Goal: Task Accomplishment & Management: Use online tool/utility

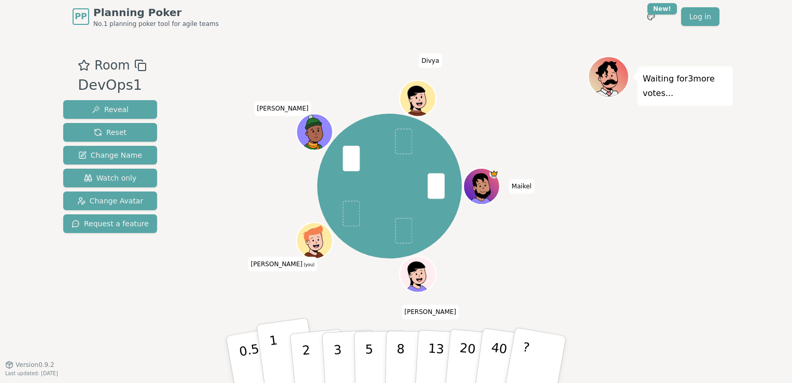
click at [280, 360] on button "1" at bounding box center [287, 359] width 62 height 84
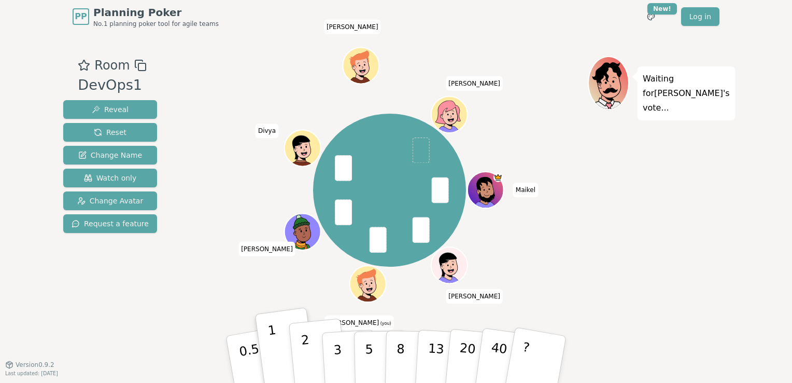
click at [305, 357] on p "2" at bounding box center [307, 360] width 13 height 57
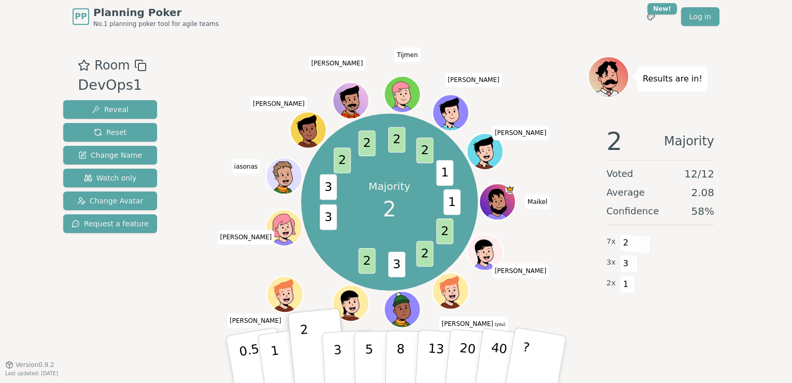
click at [620, 326] on div "Results are in! 2 Majority Voted 12 / 12 Average 2.08 Confidence 58 % 7 x 2 3 x…" at bounding box center [660, 198] width 145 height 285
click at [744, 307] on div "PP Planning Poker No.1 planning poker tool for agile teams Toggle theme New! Lo…" at bounding box center [396, 191] width 792 height 383
click at [125, 123] on button "Reset" at bounding box center [110, 132] width 94 height 19
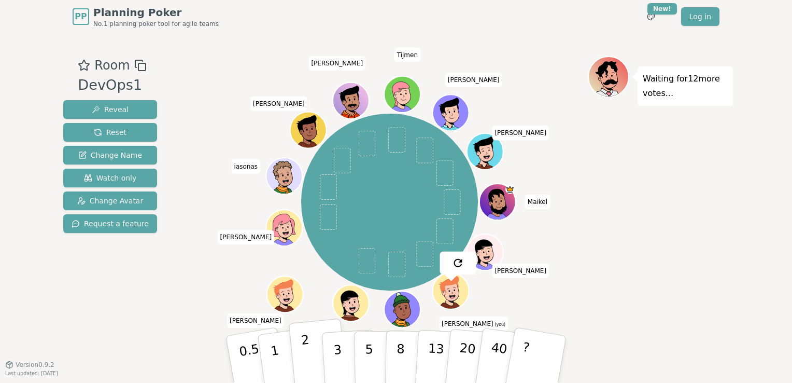
click at [305, 352] on p "2" at bounding box center [307, 360] width 13 height 57
click at [315, 359] on button "2" at bounding box center [318, 359] width 59 height 82
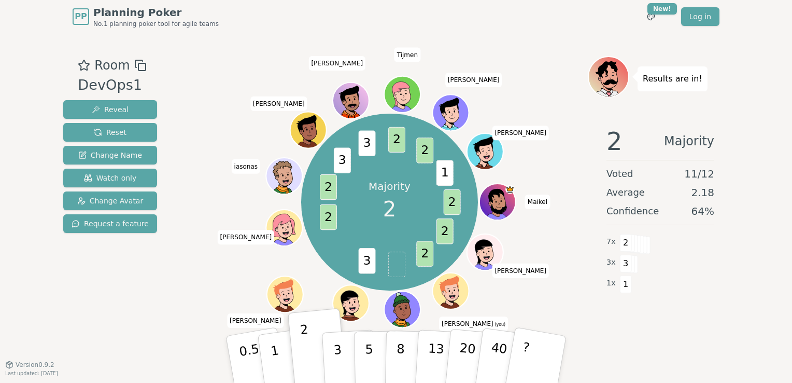
click at [633, 328] on div "Results are in! 2 Majority Voted 11 / 12 Average 2.18 Confidence 64 % 7 x 2 3 x…" at bounding box center [660, 198] width 145 height 285
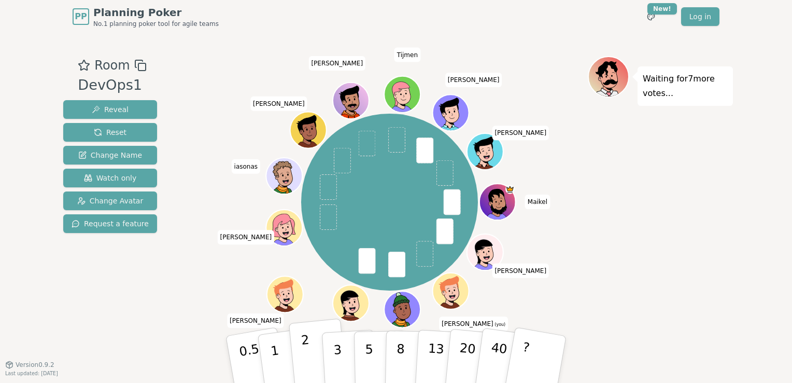
drag, startPoint x: 304, startPoint y: 356, endPoint x: 310, endPoint y: 357, distance: 5.4
click at [304, 356] on p "2" at bounding box center [307, 360] width 13 height 57
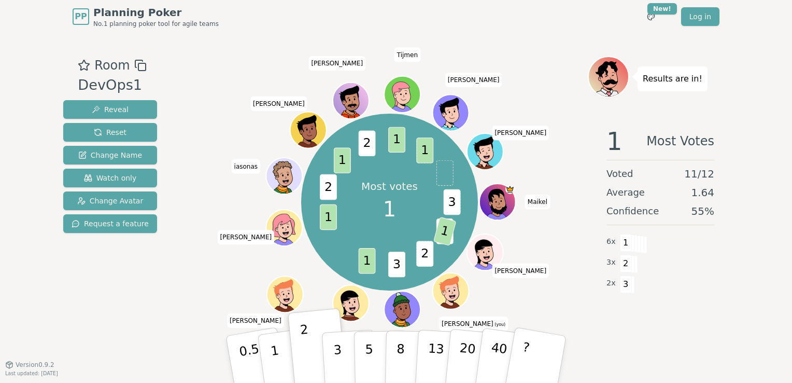
click at [140, 306] on div "Room DevOps1 Reveal Reset Change Name Watch only Change Avatar Request a feature" at bounding box center [110, 198] width 102 height 285
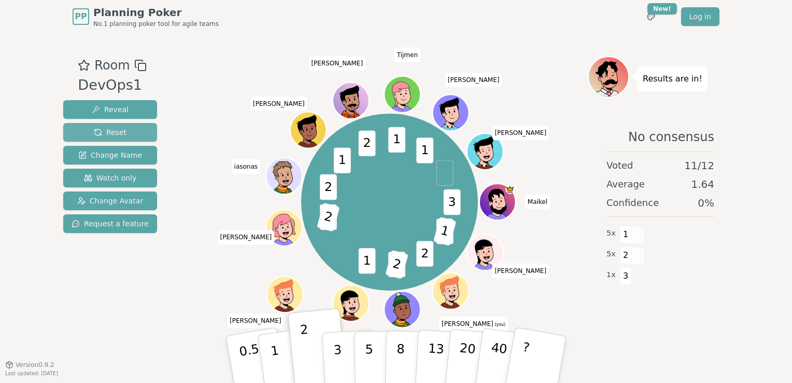
click at [128, 134] on button "Reset" at bounding box center [110, 132] width 94 height 19
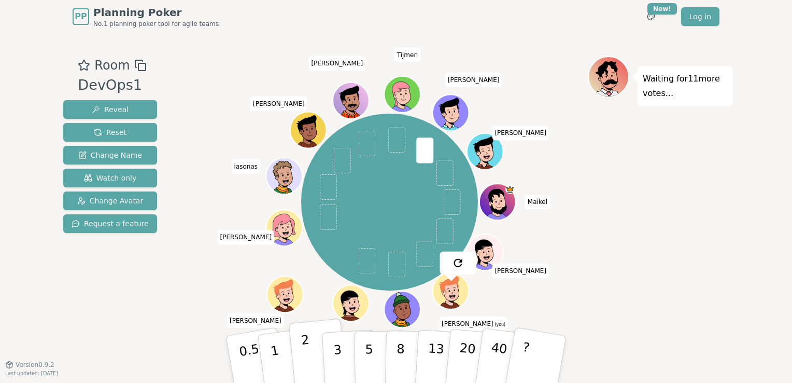
click at [309, 360] on p "2" at bounding box center [307, 360] width 13 height 57
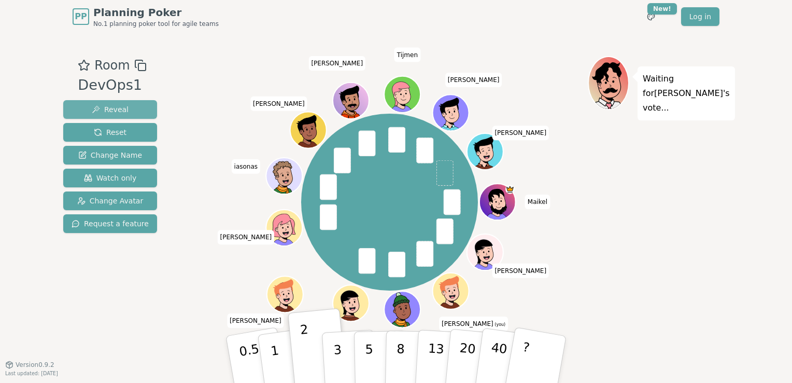
click at [124, 109] on button "Reveal" at bounding box center [110, 109] width 94 height 19
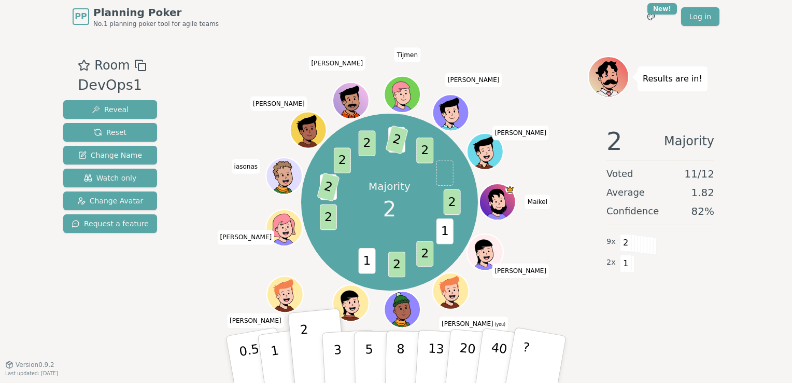
click at [641, 306] on div "2 Majority Voted 11 / 12 Average 1.82 Confidence 82 % 9 x 2 2 x 1" at bounding box center [660, 221] width 145 height 207
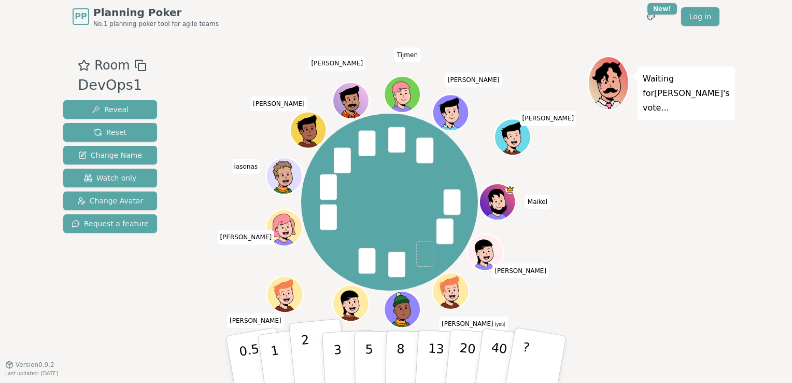
click at [293, 358] on button "2" at bounding box center [318, 359] width 59 height 82
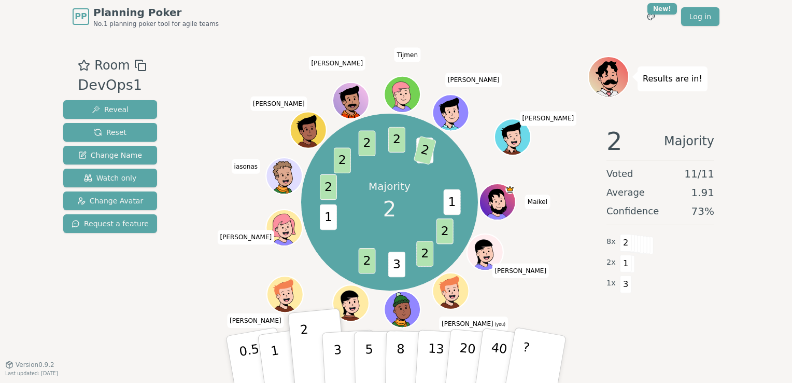
click at [628, 338] on div "Results are in! 2 Majority Voted 11 / 11 Average 1.91 Confidence 73 % 8 x 2 2 x…" at bounding box center [660, 198] width 145 height 285
click at [112, 312] on div "Room DevOps1 Reveal Reset Change Name Watch only Change Avatar Request a feature" at bounding box center [110, 198] width 102 height 285
click at [121, 293] on div "Room DevOps1 Reveal Reset Change Name Watch only Change Avatar Request a feature" at bounding box center [110, 198] width 102 height 285
click at [671, 358] on div "Room DevOps1 Reveal Reset Change Name Watch only Change Avatar Request a featur…" at bounding box center [396, 198] width 674 height 331
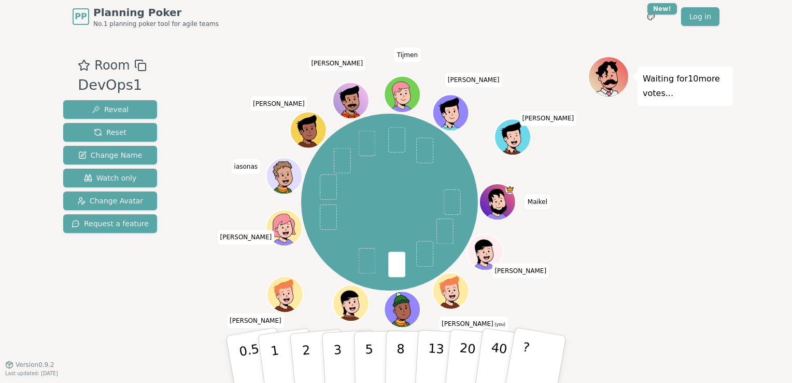
click at [693, 294] on div "Waiting for 10 more votes..." at bounding box center [660, 198] width 145 height 285
click at [194, 307] on div "[PERSON_NAME] (you) [PERSON_NAME] Divya [PERSON_NAME] iasonas [PERSON_NAME] Tij…" at bounding box center [389, 202] width 397 height 255
click at [307, 364] on p "2" at bounding box center [307, 360] width 13 height 57
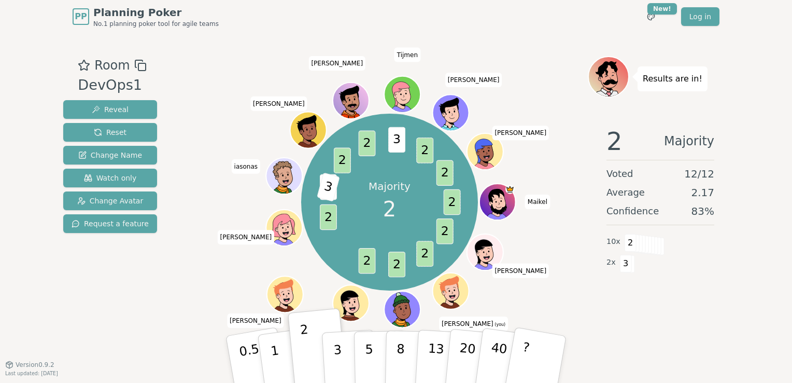
click at [544, 72] on div at bounding box center [389, 65] width 397 height 19
click at [606, 314] on div "2 Majority Voted 12 / 12 Average 2.17 Confidence 83 % 10 x 2 2 x 3" at bounding box center [660, 221] width 145 height 207
click at [596, 314] on div "2 Majority Voted 12 / 12 Average 2.17 Confidence 83 % 10 x 2 2 x 3" at bounding box center [660, 221] width 145 height 207
click at [120, 279] on div "Room DevOps1 Reveal Reset Change Name Watch only Change Avatar Request a feature" at bounding box center [110, 198] width 102 height 285
click at [142, 263] on div "Room DevOps1 Reveal Reset Change Name Watch only Change Avatar Request a feature" at bounding box center [110, 198] width 102 height 285
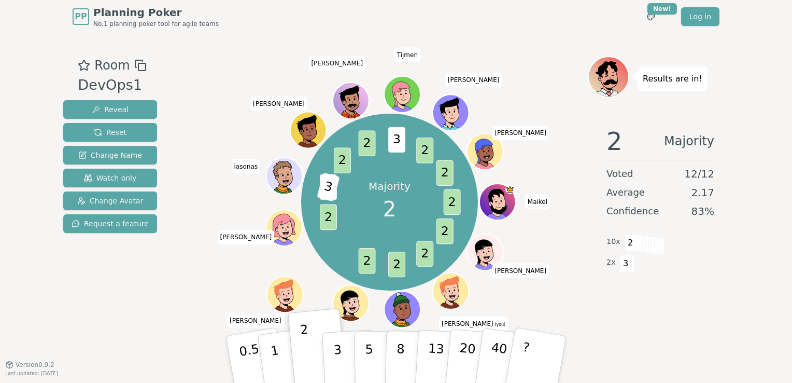
click at [120, 309] on div "Room DevOps1 Reveal Reset Change Name Watch only Change Avatar Request a feature" at bounding box center [110, 198] width 102 height 285
click at [138, 305] on div "Room DevOps1 Reveal Reset Change Name Watch only Change Avatar Request a feature" at bounding box center [110, 198] width 102 height 285
click at [335, 350] on p "3" at bounding box center [338, 360] width 11 height 57
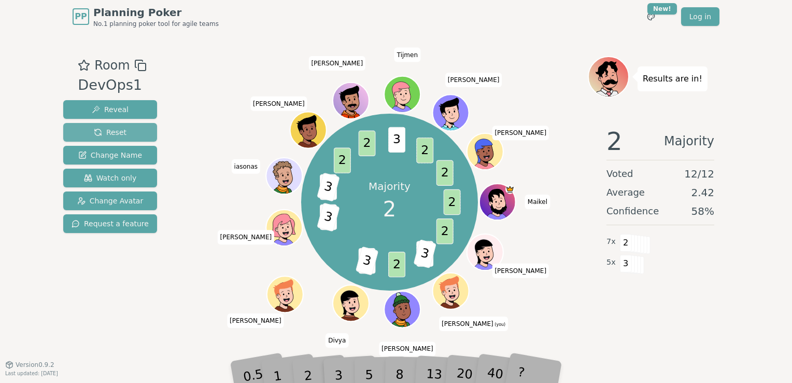
click at [129, 131] on button "Reset" at bounding box center [110, 132] width 94 height 19
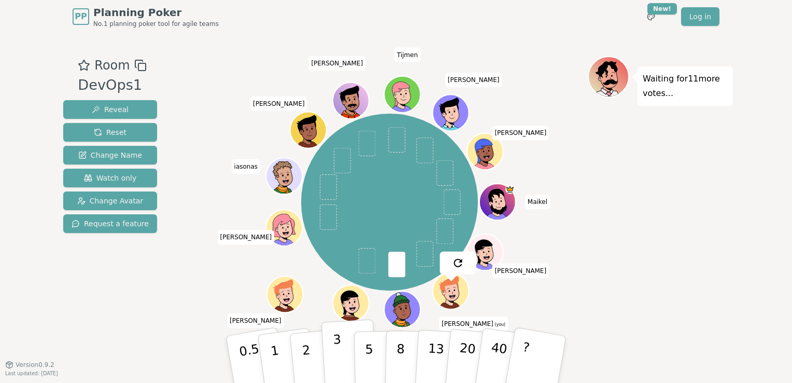
click at [332, 353] on button "3" at bounding box center [349, 359] width 57 height 81
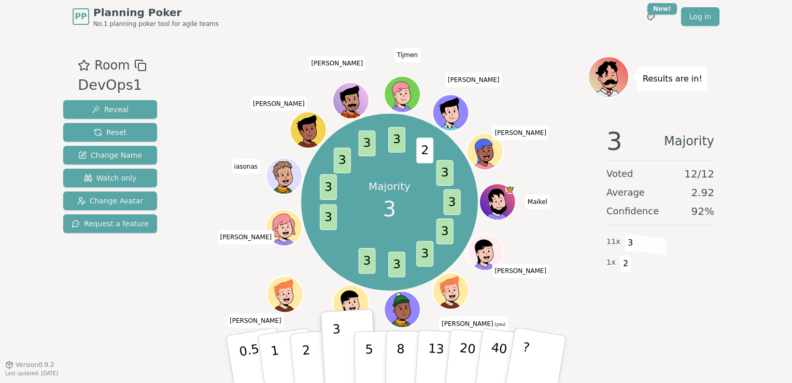
click at [154, 286] on div "Room DevOps1 Reveal Reset Change Name Watch only Change Avatar Request a featur…" at bounding box center [396, 198] width 674 height 285
click at [529, 16] on div "PP Planning Poker No.1 planning poker tool for agile teams Toggle theme New! Lo…" at bounding box center [396, 16] width 647 height 33
click at [266, 24] on div "PP Planning Poker No.1 planning poker tool for agile teams Toggle theme New! Lo…" at bounding box center [396, 16] width 647 height 33
click at [117, 131] on span "Reset" at bounding box center [110, 132] width 33 height 10
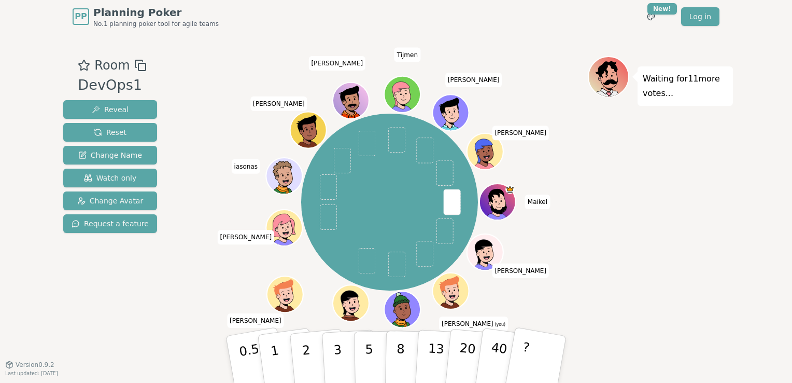
click at [664, 232] on div "Waiting for 11 more votes..." at bounding box center [660, 198] width 145 height 285
click at [307, 357] on p "2" at bounding box center [307, 360] width 13 height 57
click at [726, 210] on div "Waiting for 10 more votes..." at bounding box center [660, 198] width 145 height 285
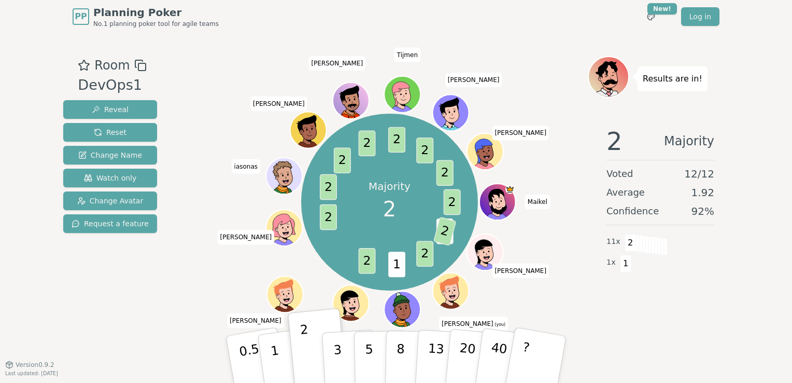
click at [168, 306] on div "Room DevOps1 Reveal Reset Change Name Watch only Change Avatar Request a featur…" at bounding box center [396, 198] width 674 height 285
click at [96, 304] on div "Room DevOps1 Reveal Reset Change Name Watch only Change Avatar Request a feature" at bounding box center [110, 198] width 102 height 285
click at [649, 327] on div "Results are in! 2 Consensus Voted 12 / 12 Average 2.00 Confidence 100 % 12 x 2" at bounding box center [660, 198] width 145 height 285
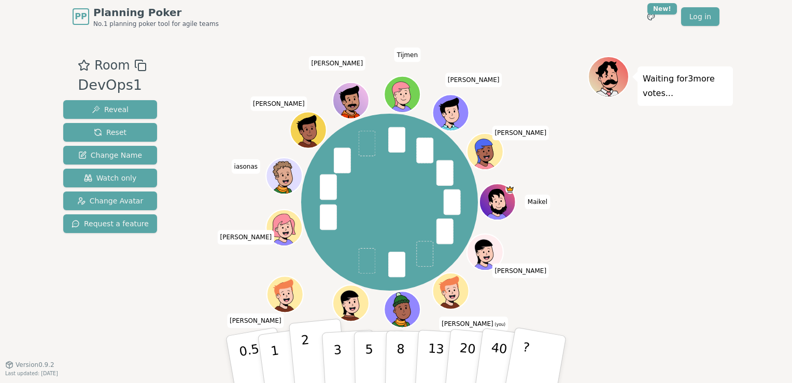
click at [311, 352] on button "2" at bounding box center [318, 359] width 59 height 82
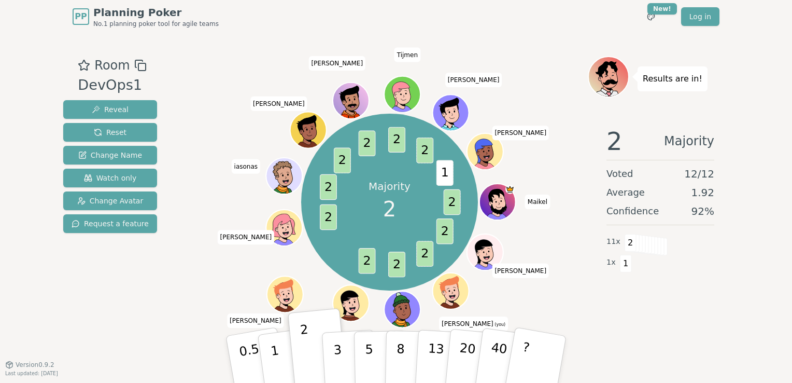
click at [137, 291] on div "Room DevOps1 Reveal Reset Change Name Watch only Change Avatar Request a feature" at bounding box center [110, 198] width 102 height 285
click at [462, 15] on div "PP Planning Poker No.1 planning poker tool for agile teams Toggle theme New! Lo…" at bounding box center [396, 16] width 647 height 33
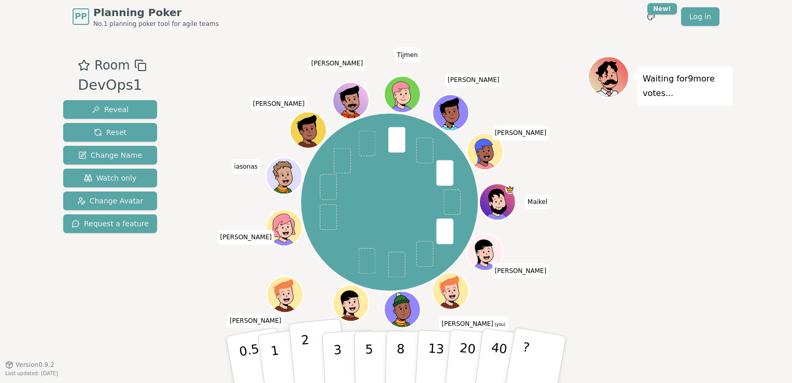
click at [313, 359] on button "2" at bounding box center [318, 359] width 59 height 82
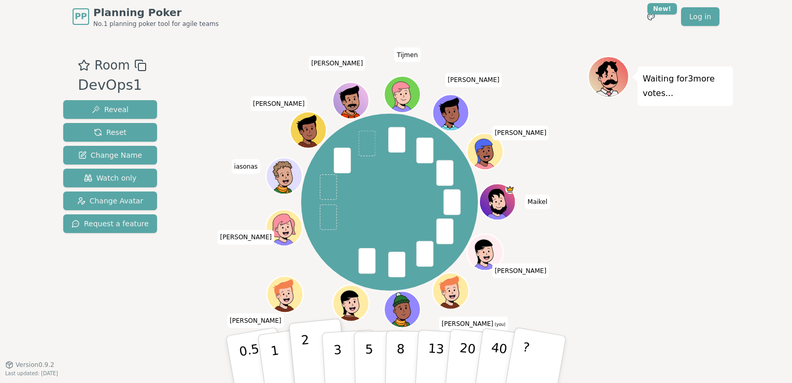
click at [306, 363] on p "2" at bounding box center [307, 360] width 13 height 57
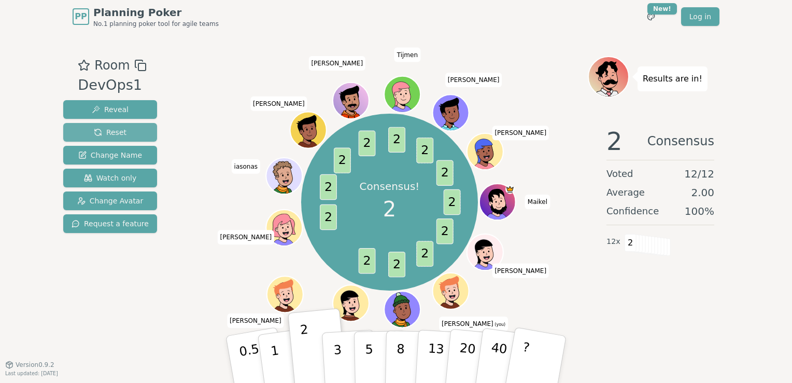
click at [116, 133] on span "Reset" at bounding box center [110, 132] width 33 height 10
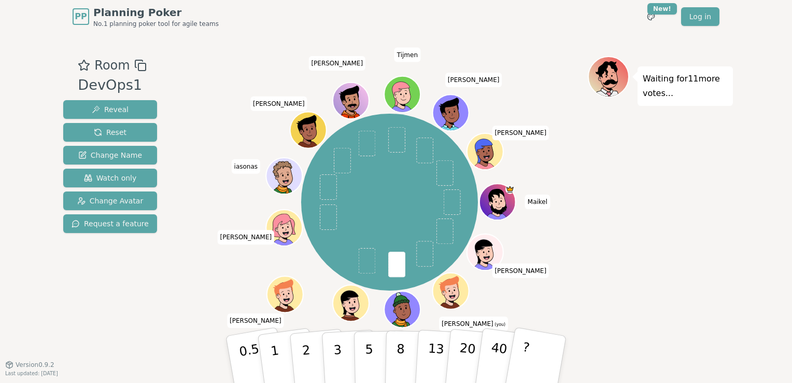
click at [567, 35] on div "Room DevOps1 Reveal Reset Change Name Watch only Change Avatar Request a featur…" at bounding box center [396, 198] width 674 height 331
click at [303, 364] on p "2" at bounding box center [307, 360] width 13 height 57
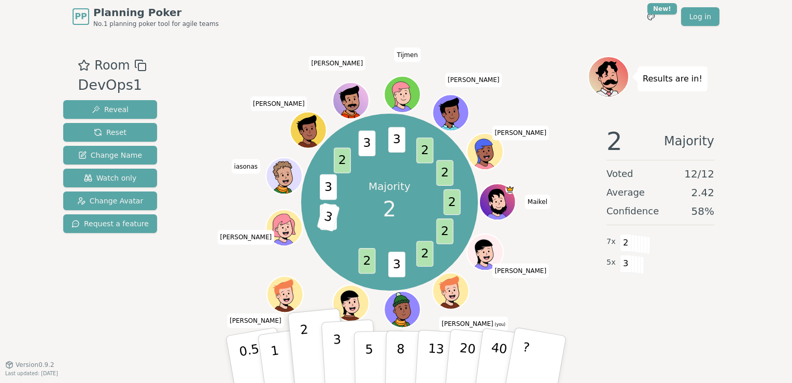
click at [339, 354] on p "3" at bounding box center [338, 360] width 11 height 57
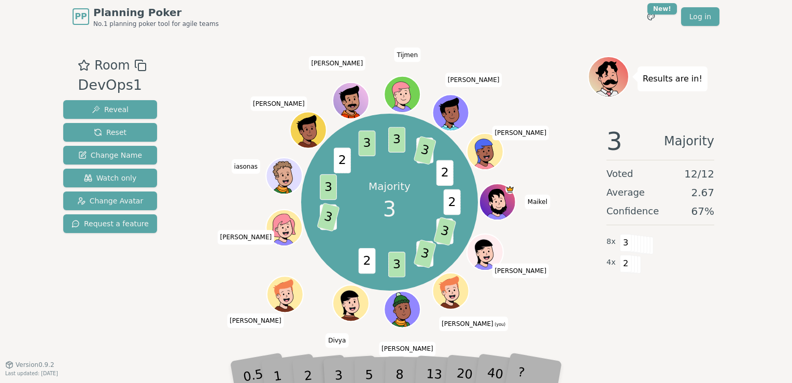
click at [168, 311] on div "Room DevOps1 Reveal Reset Change Name Watch only Change Avatar Request a featur…" at bounding box center [396, 198] width 674 height 285
click at [191, 262] on div "Room DevOps1 Reveal Reset Change Name Watch only Change Avatar Request a featur…" at bounding box center [396, 198] width 674 height 285
click at [583, 307] on div "Majority 3 2 2 3 2 3 3 2 3 2 3 3 2 3 3 2 3 2 [PERSON_NAME] (you) [PERSON_NAME] …" at bounding box center [389, 202] width 397 height 255
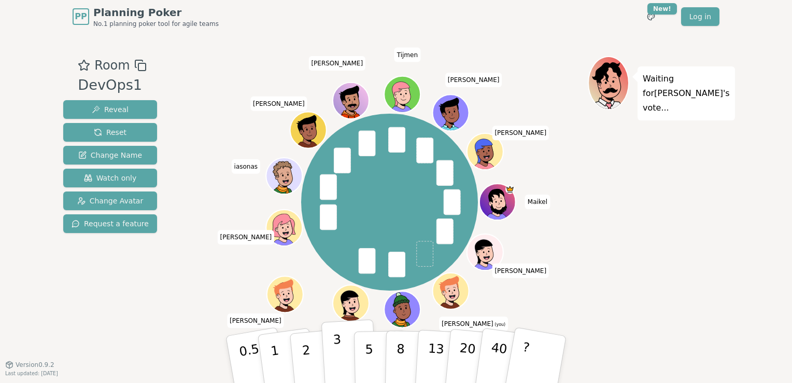
click at [346, 360] on button "3" at bounding box center [349, 359] width 57 height 81
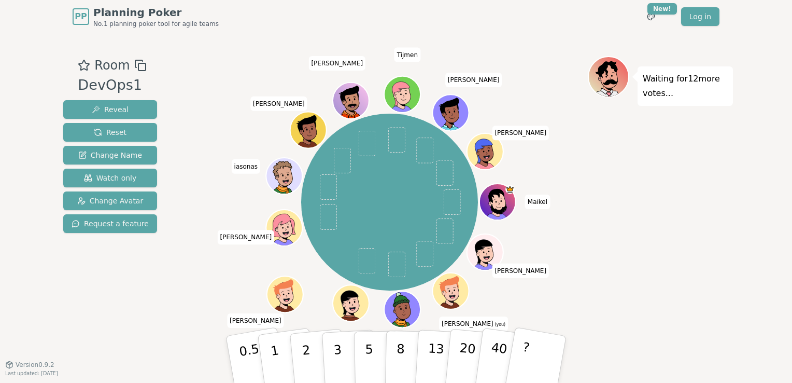
click at [673, 246] on div "Waiting for 12 more votes..." at bounding box center [660, 198] width 145 height 285
click at [344, 354] on button "3" at bounding box center [349, 359] width 57 height 81
click at [372, 360] on button "5" at bounding box center [380, 359] width 53 height 79
click at [363, 353] on button "5" at bounding box center [380, 359] width 53 height 79
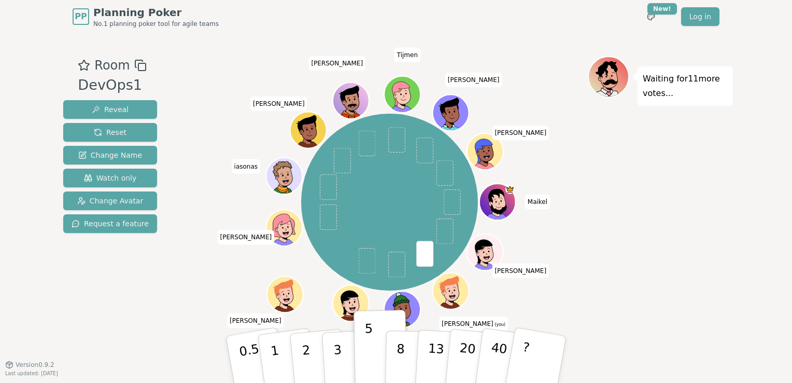
click at [650, 285] on div "Waiting for 11 more votes..." at bounding box center [660, 198] width 145 height 285
click at [371, 348] on button "5" at bounding box center [380, 359] width 53 height 79
click at [727, 282] on div "Waiting for 11 more votes..." at bounding box center [660, 198] width 145 height 285
click at [344, 350] on button "3" at bounding box center [349, 359] width 57 height 81
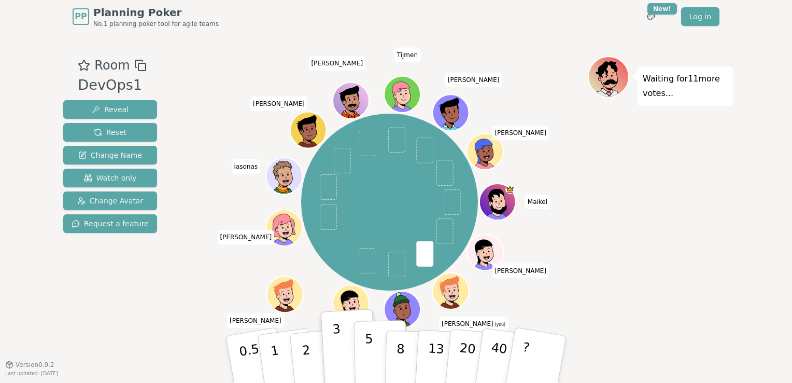
click at [369, 355] on p "5" at bounding box center [369, 359] width 9 height 56
click at [344, 355] on button "3" at bounding box center [349, 359] width 57 height 81
click at [371, 361] on p "5" at bounding box center [369, 359] width 9 height 56
click at [342, 360] on button "3" at bounding box center [349, 359] width 57 height 81
click at [367, 362] on p "5" at bounding box center [369, 359] width 9 height 56
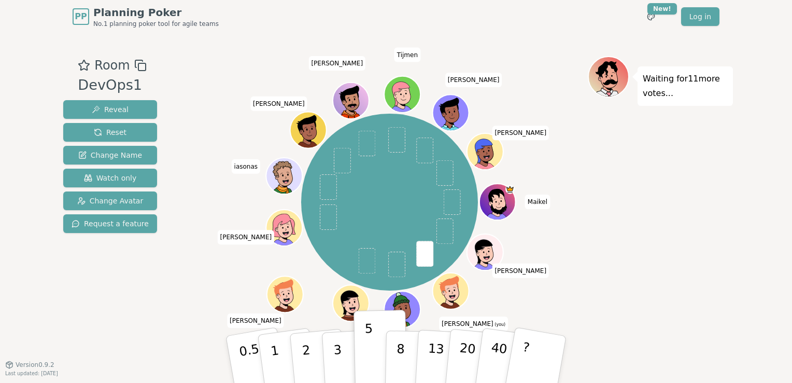
click at [686, 257] on div "Waiting for 11 more votes..." at bounding box center [660, 198] width 145 height 285
click at [373, 359] on button "5" at bounding box center [380, 359] width 53 height 79
click at [667, 241] on div "Waiting for 11 more votes..." at bounding box center [660, 198] width 145 height 285
click at [370, 354] on p "5" at bounding box center [369, 359] width 9 height 56
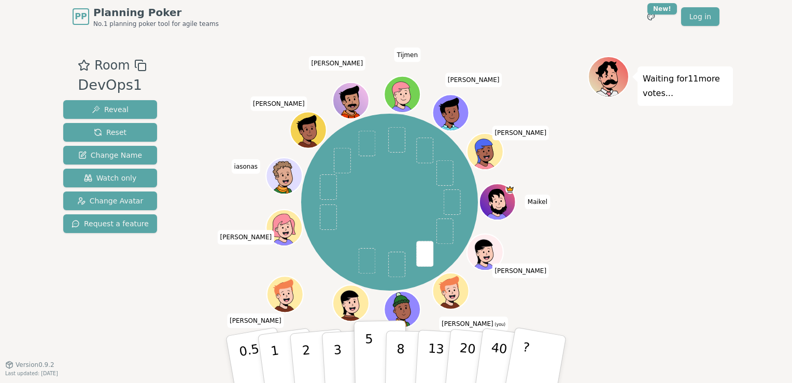
click at [369, 343] on p "5" at bounding box center [369, 359] width 9 height 56
click at [715, 233] on div "Waiting for 11 more votes..." at bounding box center [660, 198] width 145 height 285
click at [344, 355] on button "3" at bounding box center [349, 359] width 57 height 81
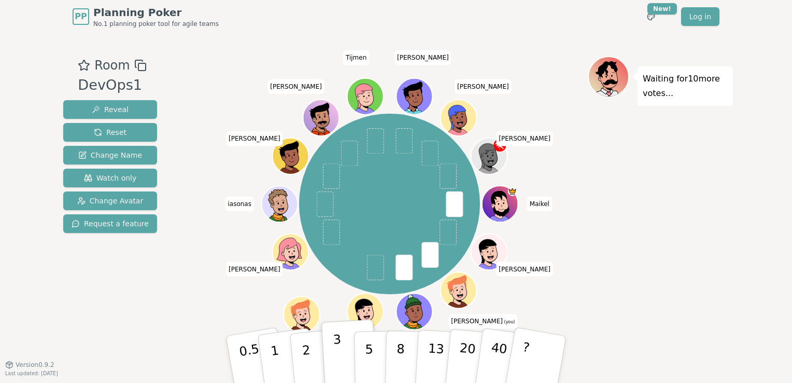
click at [342, 352] on button "3" at bounding box center [349, 359] width 57 height 81
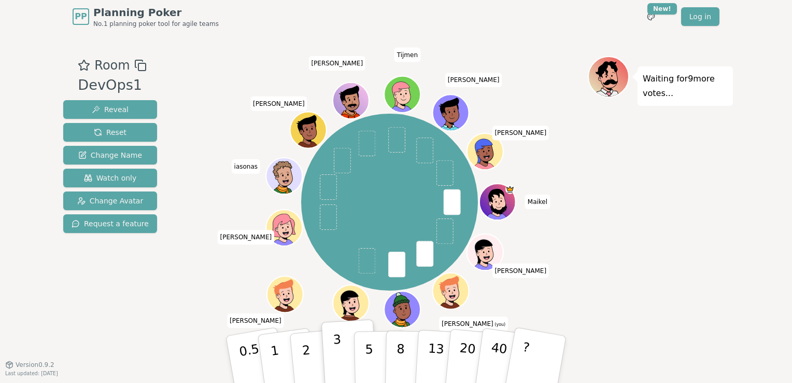
click at [342, 358] on button "3" at bounding box center [349, 359] width 57 height 81
click at [368, 362] on p "5" at bounding box center [369, 359] width 9 height 56
click at [343, 362] on button "3" at bounding box center [349, 359] width 57 height 81
click at [365, 362] on button "5" at bounding box center [380, 359] width 53 height 79
click at [362, 362] on button "5" at bounding box center [380, 359] width 53 height 79
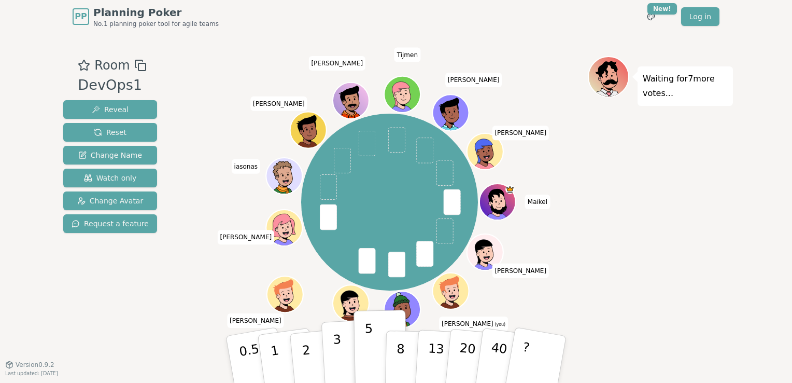
click at [342, 350] on button "3" at bounding box center [349, 359] width 57 height 81
click at [337, 350] on p "3" at bounding box center [338, 360] width 11 height 57
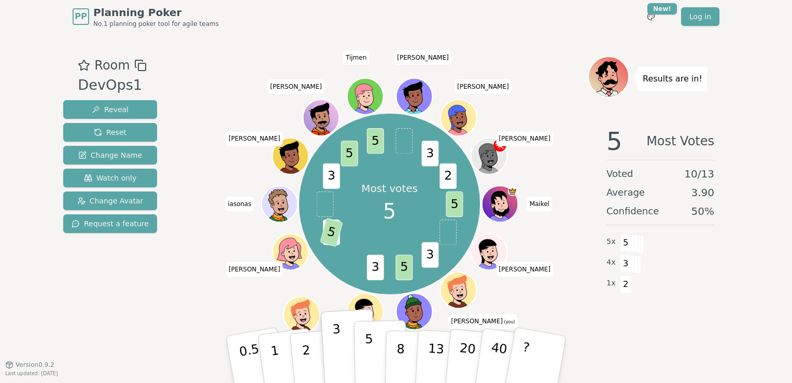
click at [373, 354] on button "5" at bounding box center [380, 359] width 53 height 79
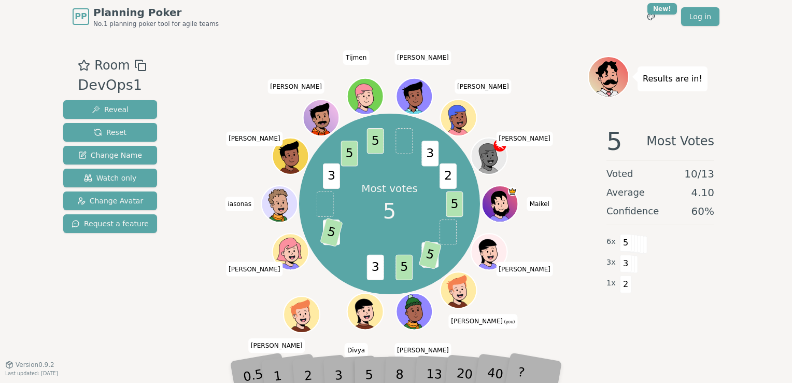
click at [693, 308] on div "5 Most Votes Voted 10 / 13 Average 4.10 Confidence 60 % 6 x 5 3 x 3 1 x 2" at bounding box center [660, 221] width 145 height 207
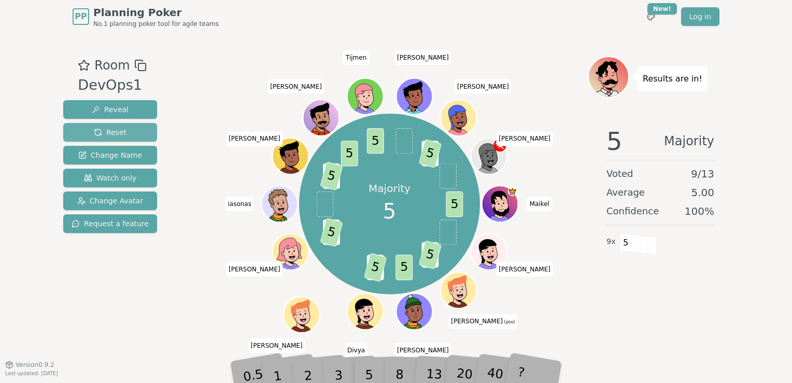
click at [120, 130] on span "Reset" at bounding box center [110, 132] width 33 height 10
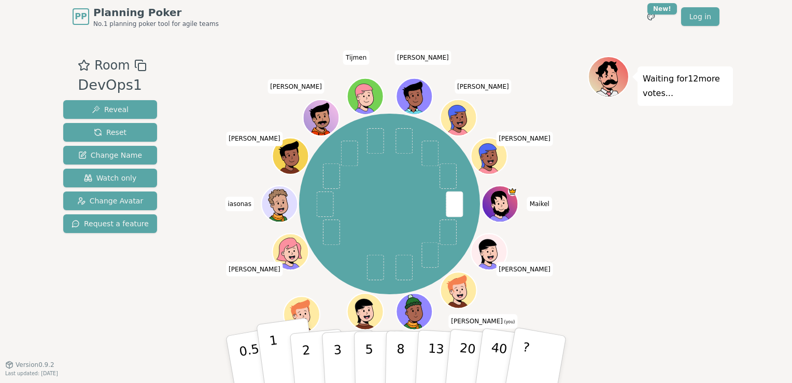
click at [283, 360] on button "1" at bounding box center [287, 359] width 62 height 84
click at [159, 312] on div "Room DevOps1 Reveal Reset Change Name Watch only Change Avatar Request a featur…" at bounding box center [396, 198] width 674 height 285
click at [310, 358] on button "2" at bounding box center [318, 359] width 59 height 82
click at [307, 355] on p "2" at bounding box center [307, 360] width 13 height 57
click at [175, 307] on div "Room DevOps1 Reveal Reset Change Name Watch only Change Avatar Request a featur…" at bounding box center [396, 198] width 674 height 285
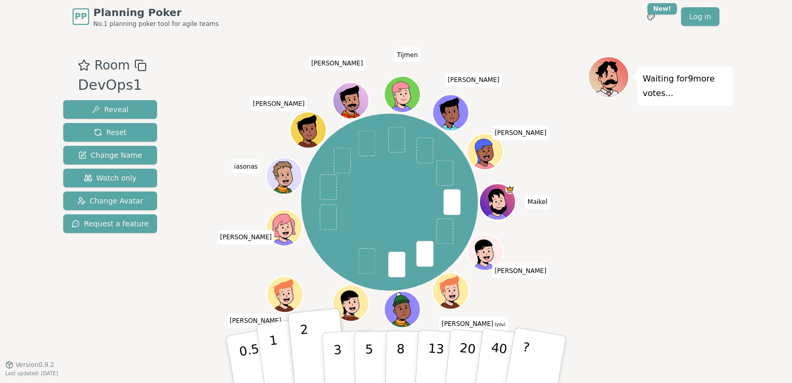
click at [282, 360] on button "1" at bounding box center [287, 359] width 62 height 84
click at [273, 357] on p "1" at bounding box center [277, 360] width 16 height 57
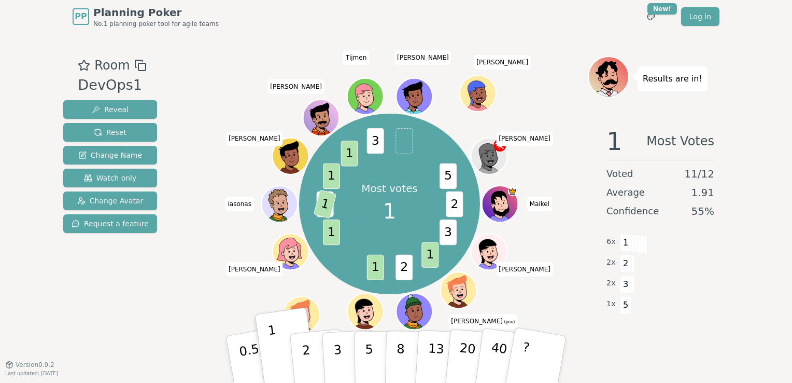
click at [167, 289] on div "Room DevOps1 Reveal Reset Change Name Watch only Change Avatar Request a featur…" at bounding box center [396, 198] width 674 height 285
click at [168, 279] on div "Room DevOps1 Reveal Reset Change Name Watch only Change Avatar Request a featur…" at bounding box center [396, 198] width 674 height 285
click at [198, 297] on div "Most votes 1 2 3 1 2 1 1 3 1 1 1 3 5 [PERSON_NAME] (you) [PERSON_NAME] Divya [P…" at bounding box center [389, 204] width 397 height 258
click at [106, 129] on span "Reset" at bounding box center [110, 132] width 33 height 10
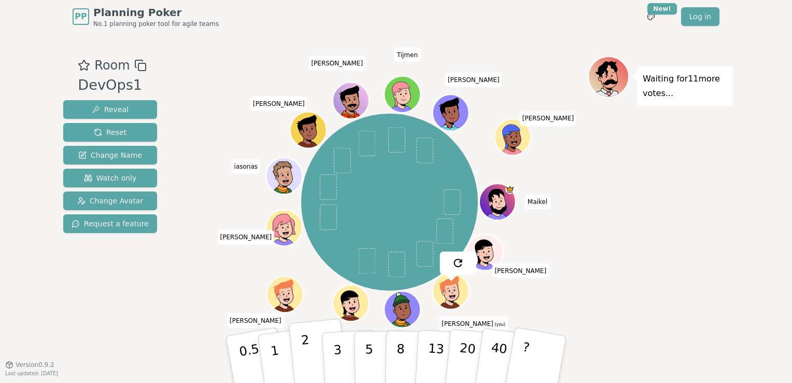
click at [306, 356] on p "2" at bounding box center [307, 360] width 13 height 57
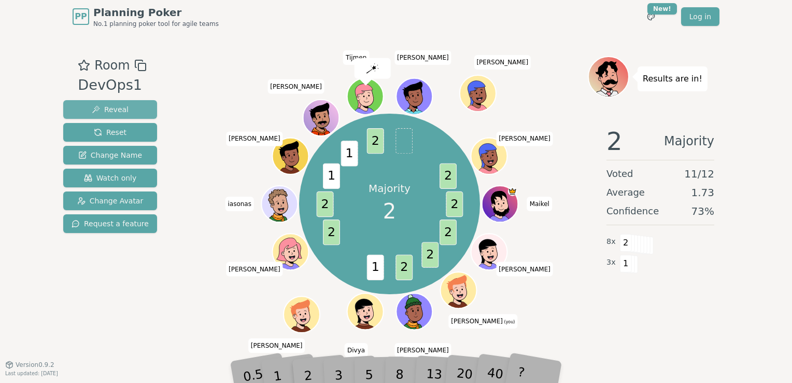
click at [119, 107] on span "Reveal" at bounding box center [110, 109] width 37 height 10
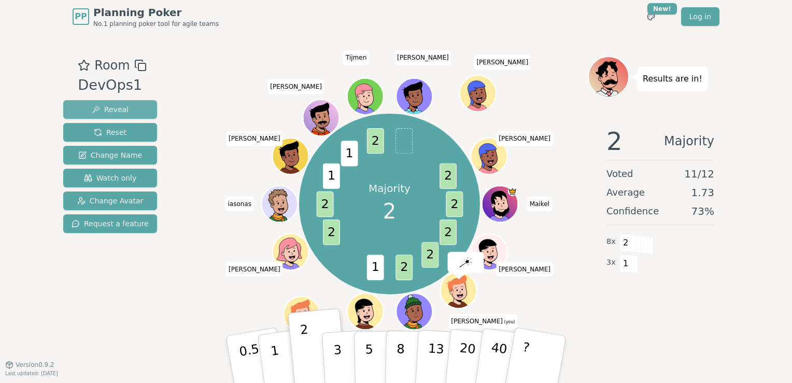
click at [120, 104] on span "Reveal" at bounding box center [110, 109] width 37 height 10
